Goal: Find specific page/section: Find specific page/section

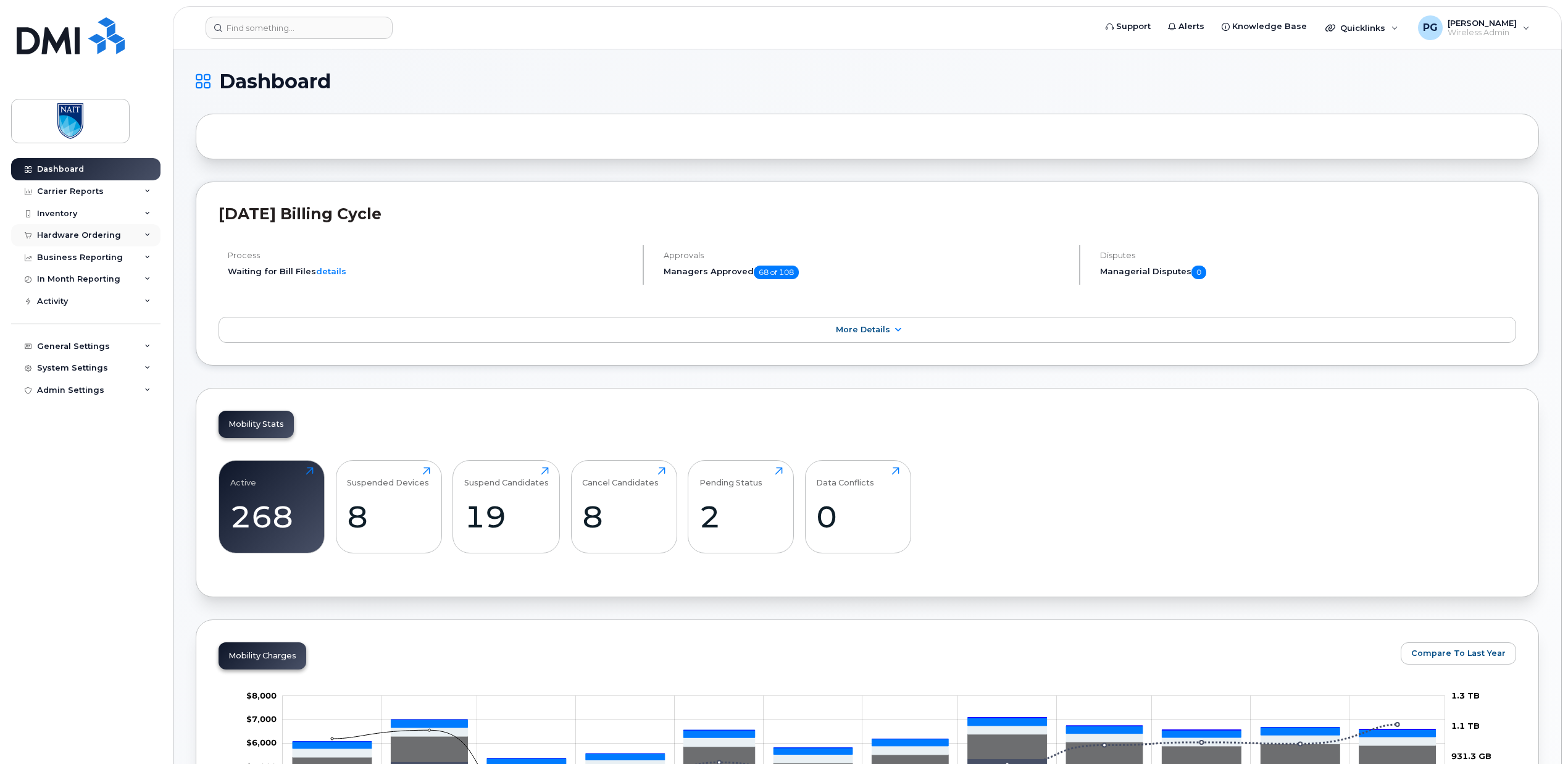
click at [71, 234] on div "Hardware Ordering" at bounding box center [79, 235] width 84 height 10
click at [65, 283] on div "Orders" at bounding box center [58, 281] width 30 height 11
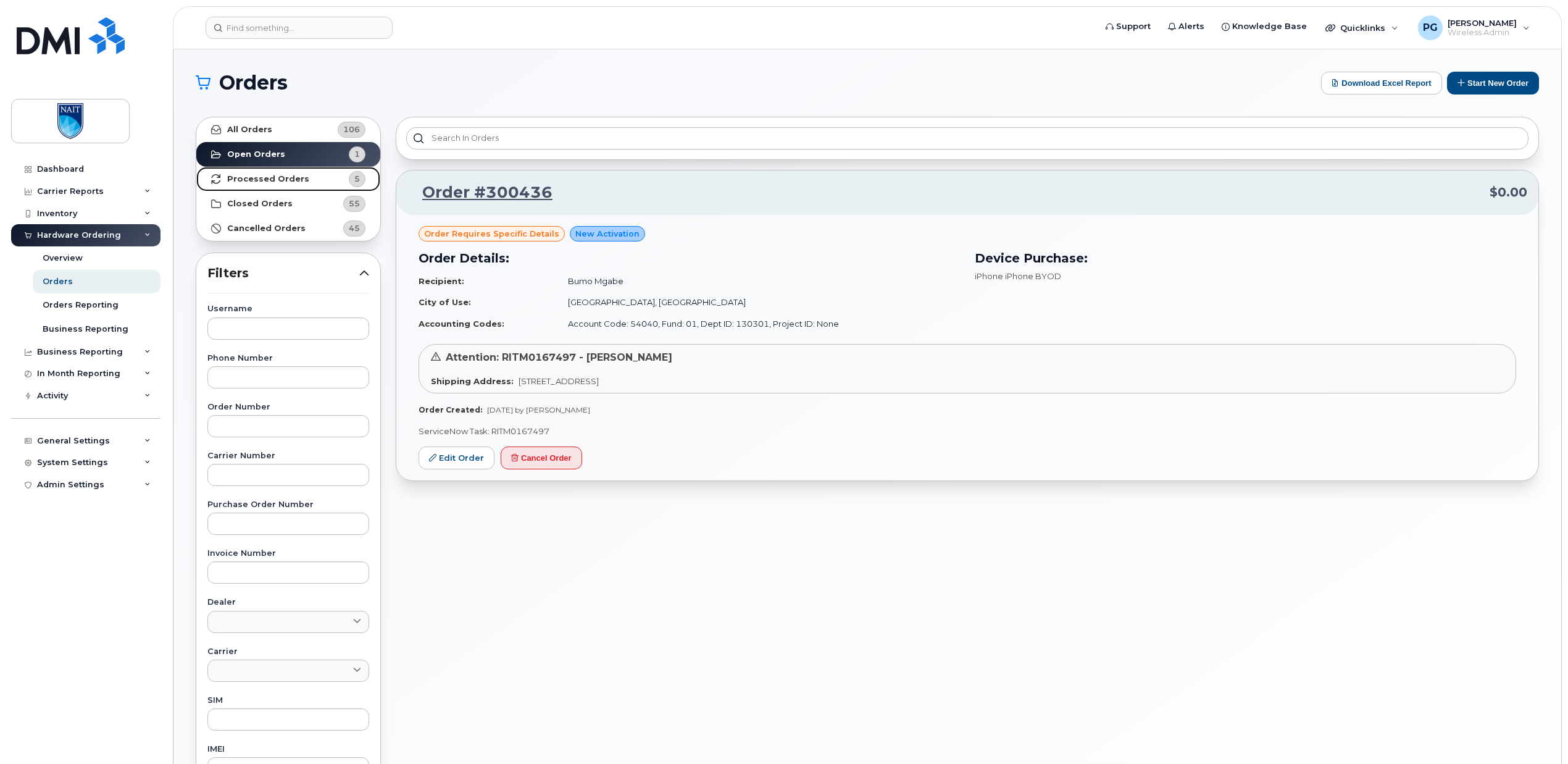
click at [272, 177] on strong "Processed Orders" at bounding box center [268, 179] width 82 height 10
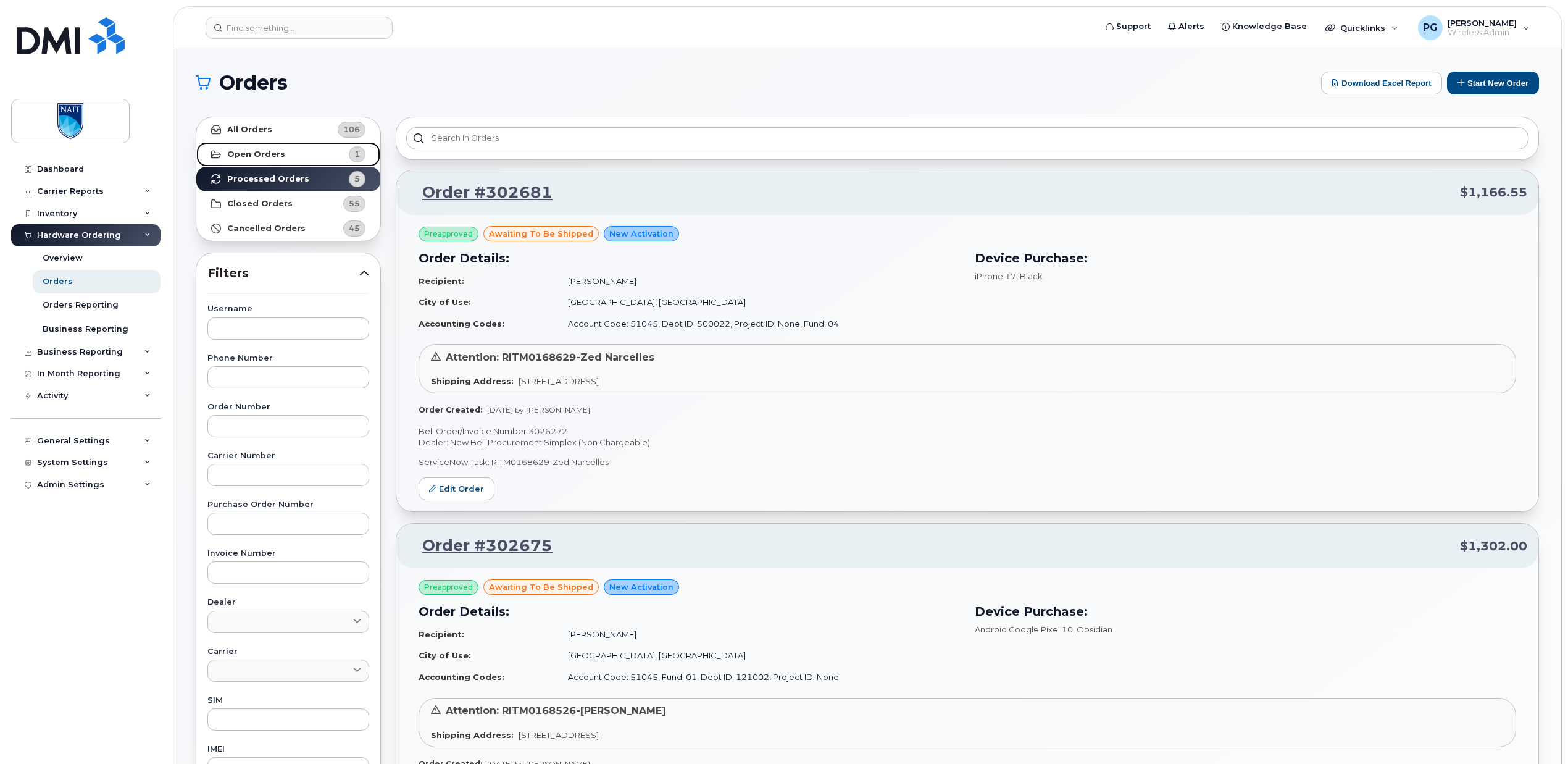
click at [263, 153] on strong "Open Orders" at bounding box center [256, 154] width 58 height 10
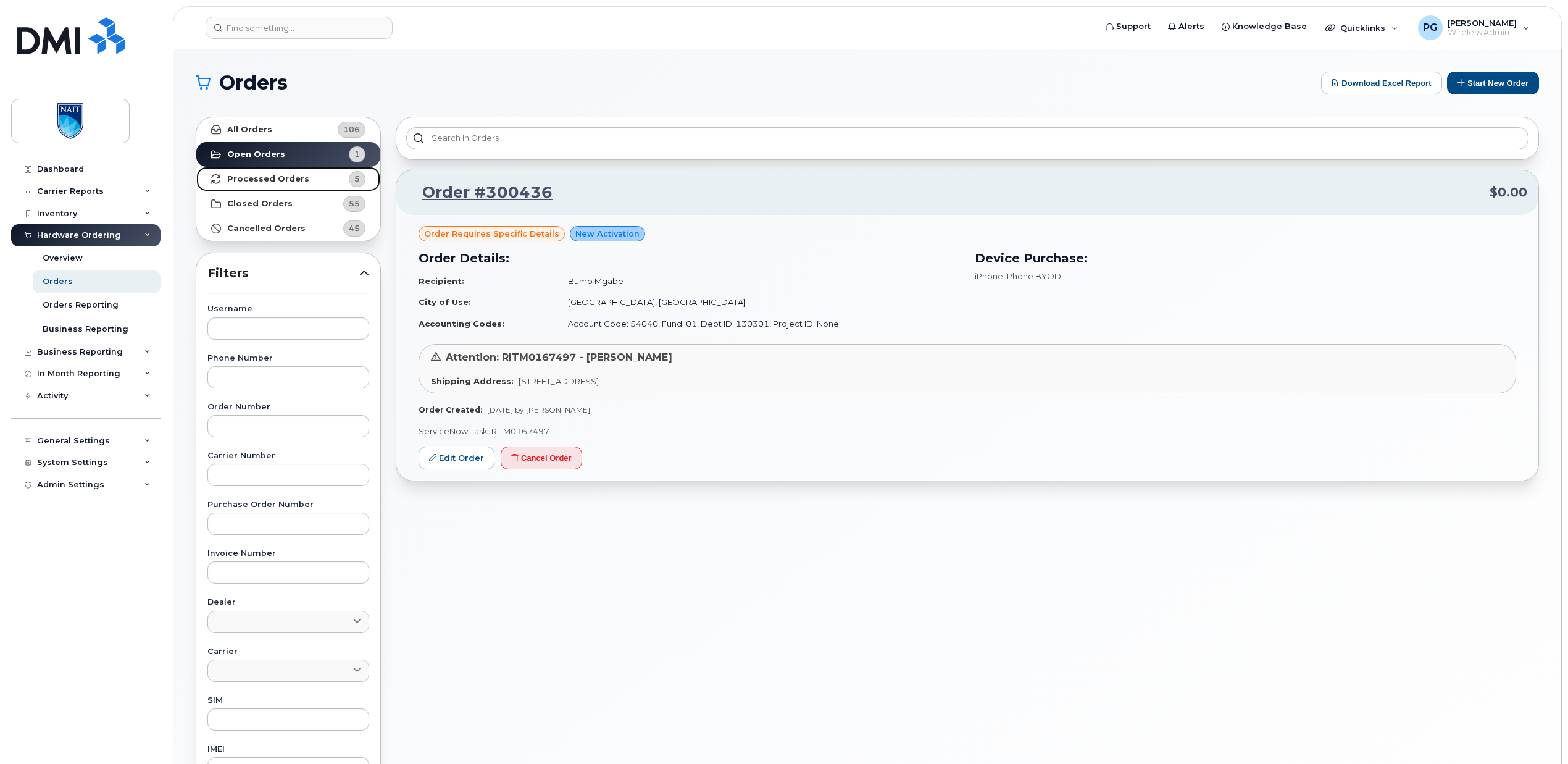
click at [304, 182] on link "Processed Orders 5" at bounding box center [288, 179] width 184 height 24
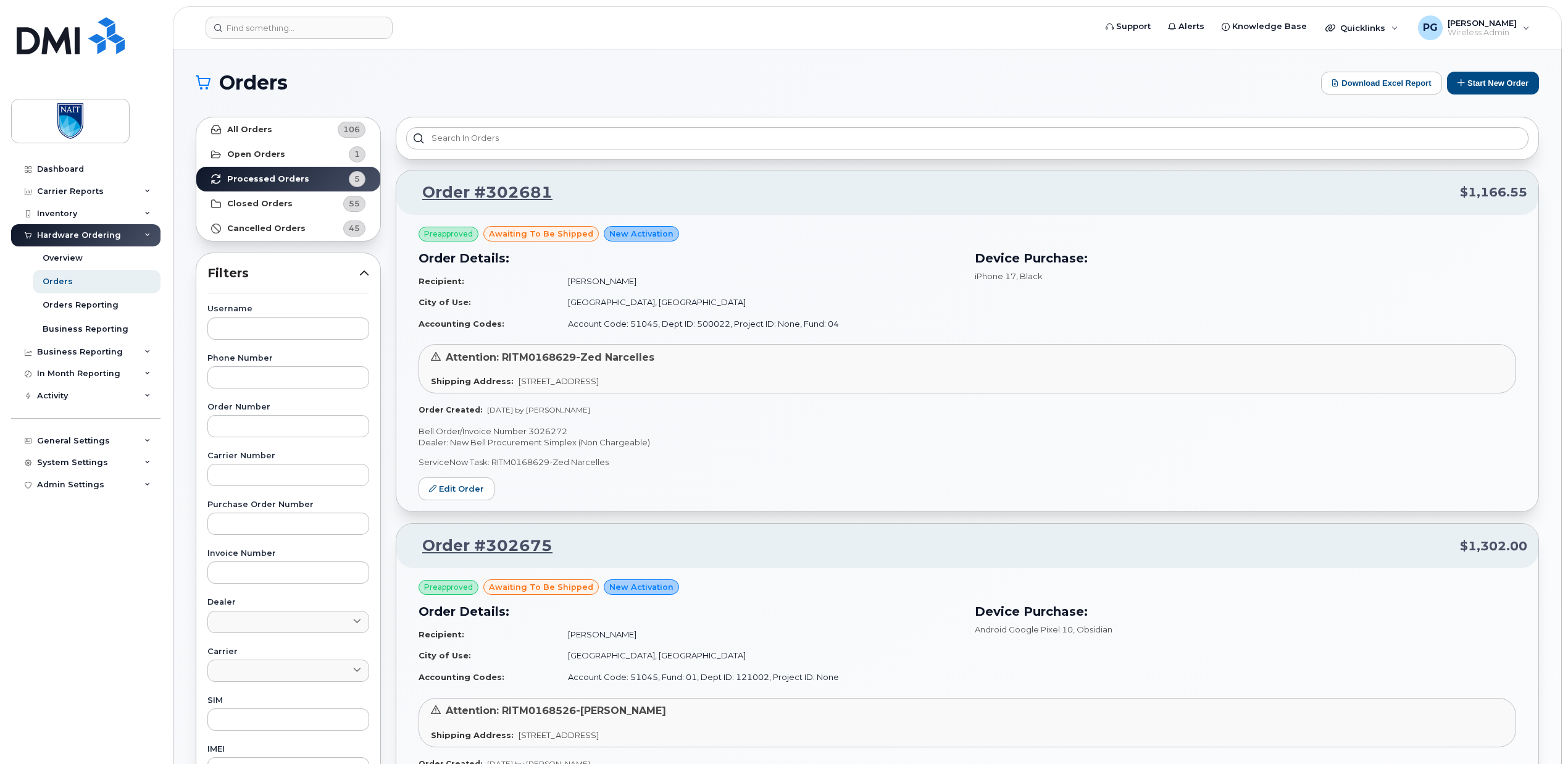
drag, startPoint x: 511, startPoint y: 382, endPoint x: 775, endPoint y: 379, distance: 264.0
click at [775, 379] on div "Shipping Address: [STREET_ADDRESS]" at bounding box center [967, 381] width 1072 height 12
click at [681, 443] on p "Dealer: New Bell Procurement Simplex (Non Chargeable)" at bounding box center [968, 442] width 1098 height 12
click at [69, 170] on div "Dashboard" at bounding box center [61, 169] width 47 height 10
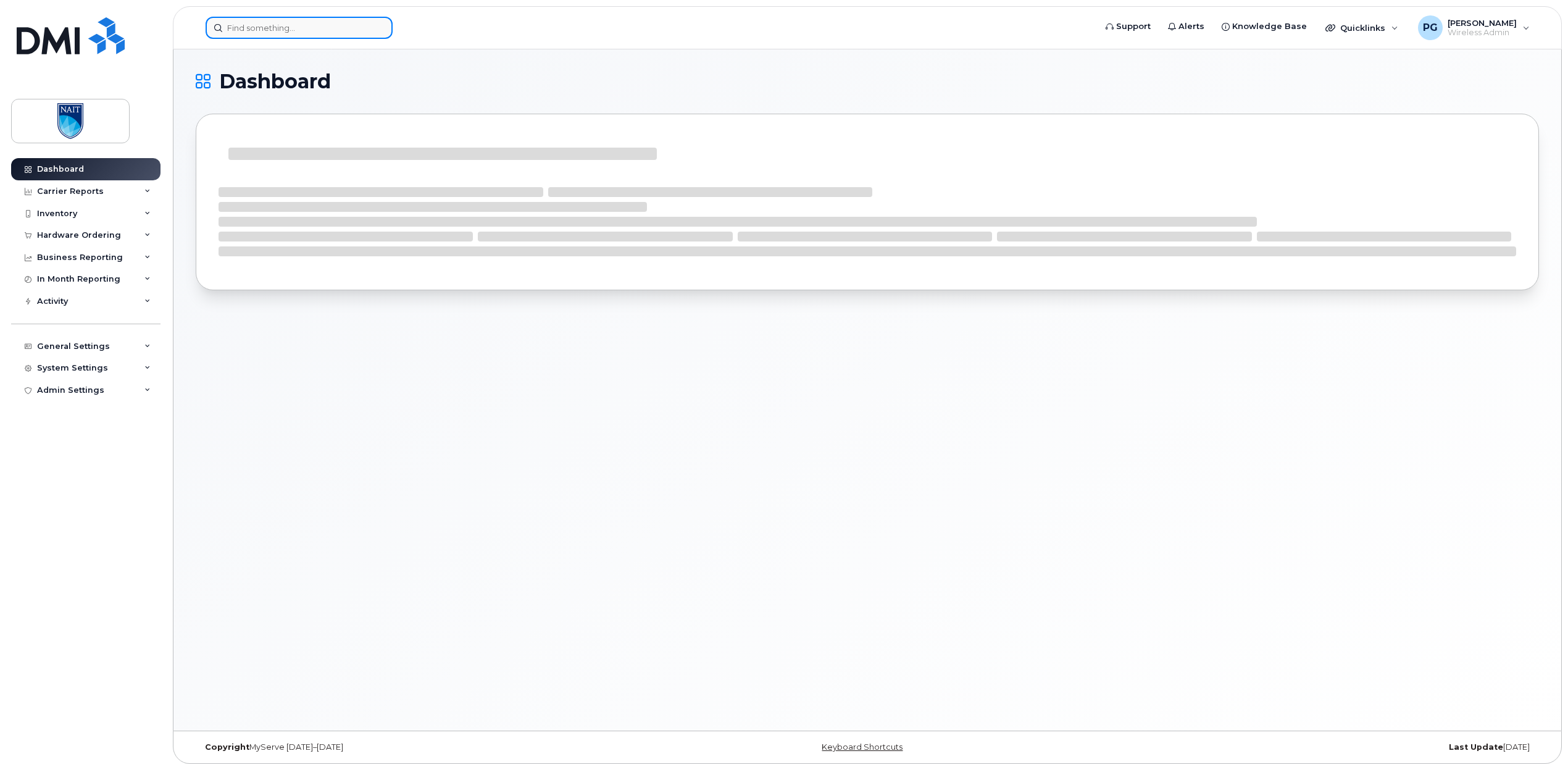
click at [285, 25] on input at bounding box center [299, 28] width 187 height 22
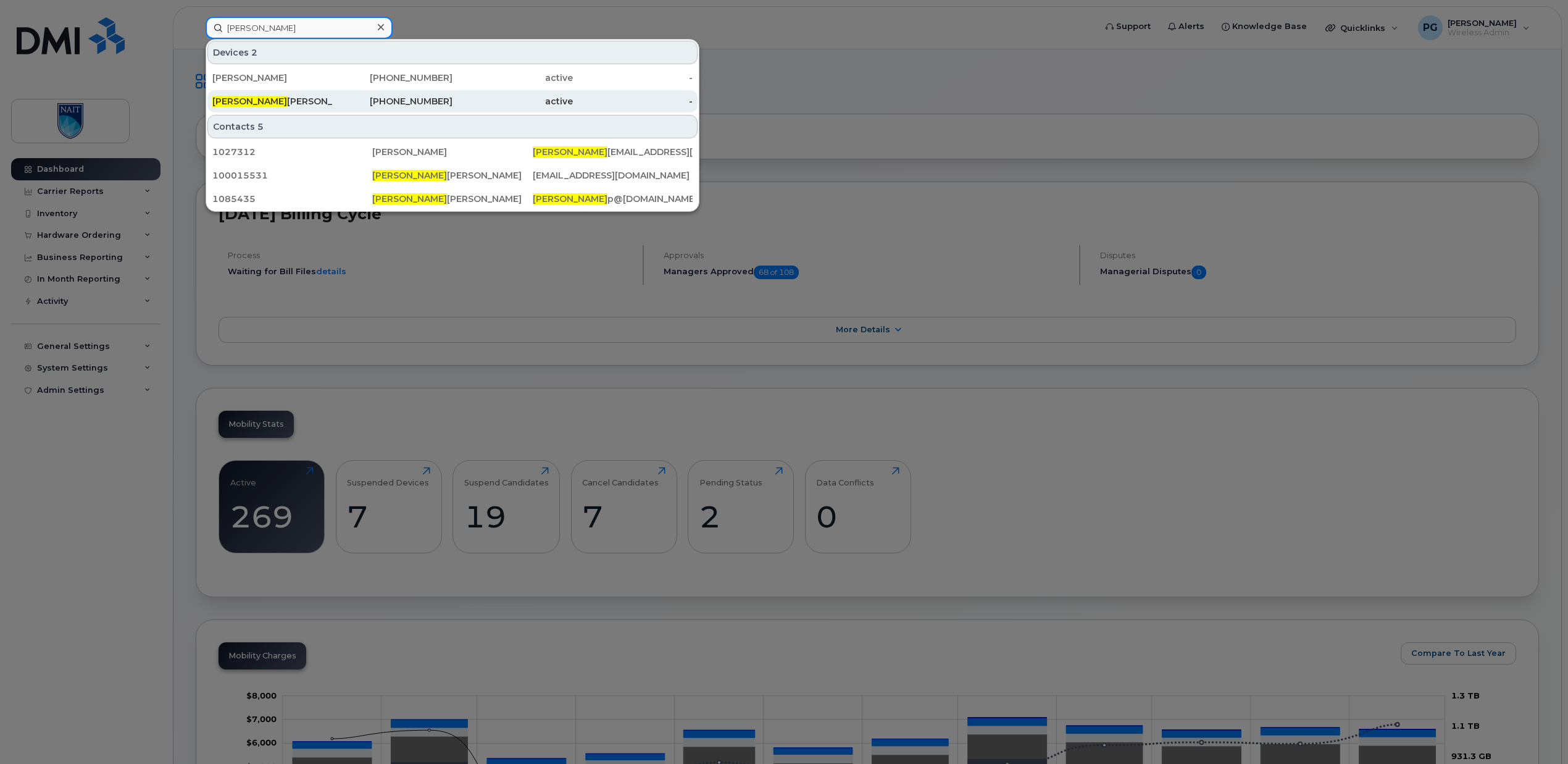
type input "Terry"
click at [283, 103] on div "Terry Schlitter" at bounding box center [272, 101] width 121 height 12
